Goal: Information Seeking & Learning: Learn about a topic

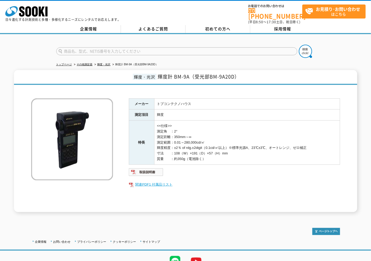
click at [155, 181] on link "関連PDF1 付属品リスト" at bounding box center [234, 184] width 211 height 7
click at [109, 64] on ul "トップページ その他測定器 輝度・光沢 輝度計 BM-9A（受光部BM-9A20D）" at bounding box center [185, 64] width 259 height 11
click at [109, 63] on link "輝度・光沢" at bounding box center [104, 64] width 13 height 3
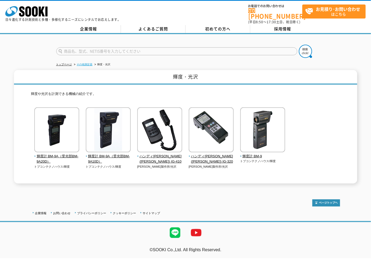
click at [90, 63] on link "その他測定器" at bounding box center [85, 64] width 16 height 3
click at [72, 63] on link "トップページ" at bounding box center [64, 64] width 16 height 3
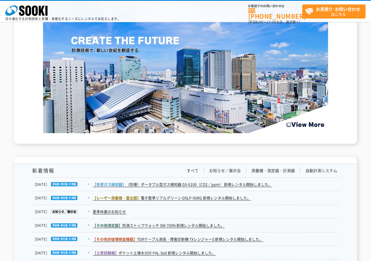
scroll to position [847, 0]
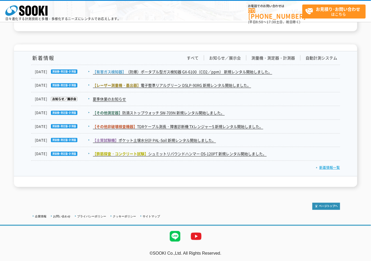
click at [325, 167] on link "新着情報一覧" at bounding box center [328, 167] width 24 height 5
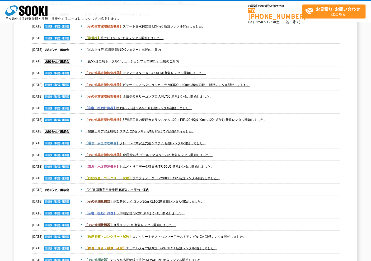
scroll to position [734, 0]
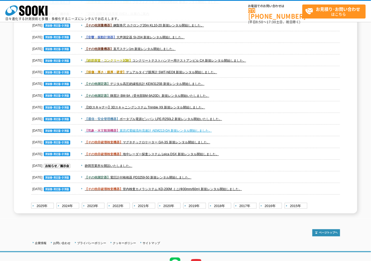
click at [153, 129] on link "【気象・水文観測機器】 直読式電磁流向流速計 AEM213-DA 新規レンタル開始しました。" at bounding box center [148, 131] width 127 height 4
drag, startPoint x: 155, startPoint y: 105, endPoint x: 161, endPoint y: 97, distance: 9.4
click at [155, 105] on link "【3Dスキャナー】 3Dスキャニングシステム Trimble X9 新規レンタル開始しました。" at bounding box center [145, 107] width 121 height 4
click at [160, 91] on dd "【その他測定器】 輝度計 BM-9A（受光部BM-9A20D）新規レンタル開始いたしました。" at bounding box center [185, 96] width 309 height 12
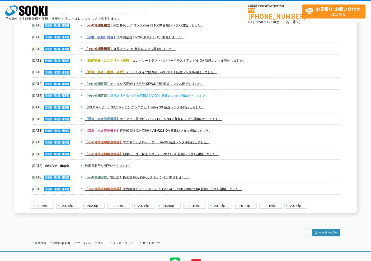
click at [160, 96] on link "【その他測定器】 輝度計 BM-9A（受光部BM-9A20D）新規レンタル開始いたしました。" at bounding box center [147, 96] width 124 height 4
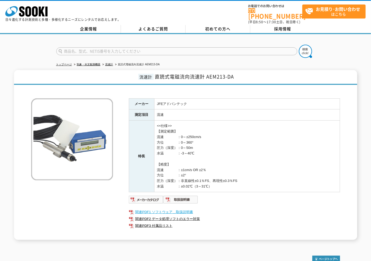
click at [191, 209] on link "関連PDF1 ソフトウェア＿取扱説明書" at bounding box center [234, 212] width 211 height 7
click at [186, 216] on link "関連PDF2 データ処理ソフトのエラー対策" at bounding box center [234, 218] width 211 height 7
click at [163, 222] on link "関連PDF3 付属品リスト" at bounding box center [234, 225] width 211 height 7
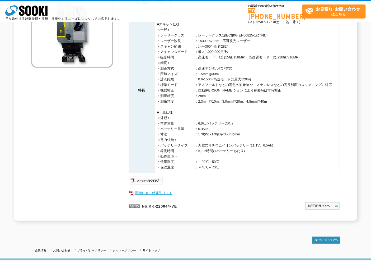
scroll to position [122, 0]
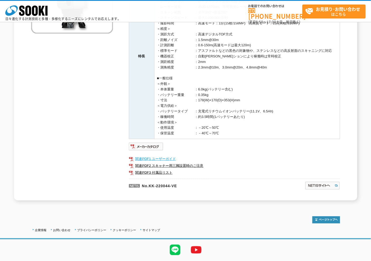
click at [153, 157] on link "関連PDF1 ユーザーガイド" at bounding box center [234, 158] width 211 height 7
click at [183, 163] on link "関連PDF2 スキャナー用三脚設置時のご注意" at bounding box center [234, 165] width 211 height 7
click at [163, 172] on link "関連PDF3 付属品リスト" at bounding box center [234, 172] width 211 height 7
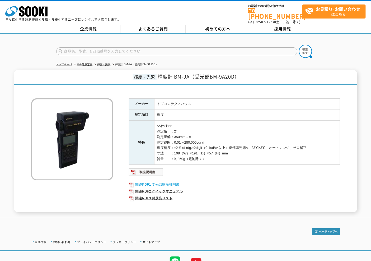
click at [165, 181] on link "関連PDF1 受光部取扱説明書" at bounding box center [234, 184] width 211 height 7
click at [185, 181] on link "関連PDF1 受光部取扱説明書" at bounding box center [234, 184] width 211 height 7
